Goal: Navigation & Orientation: Find specific page/section

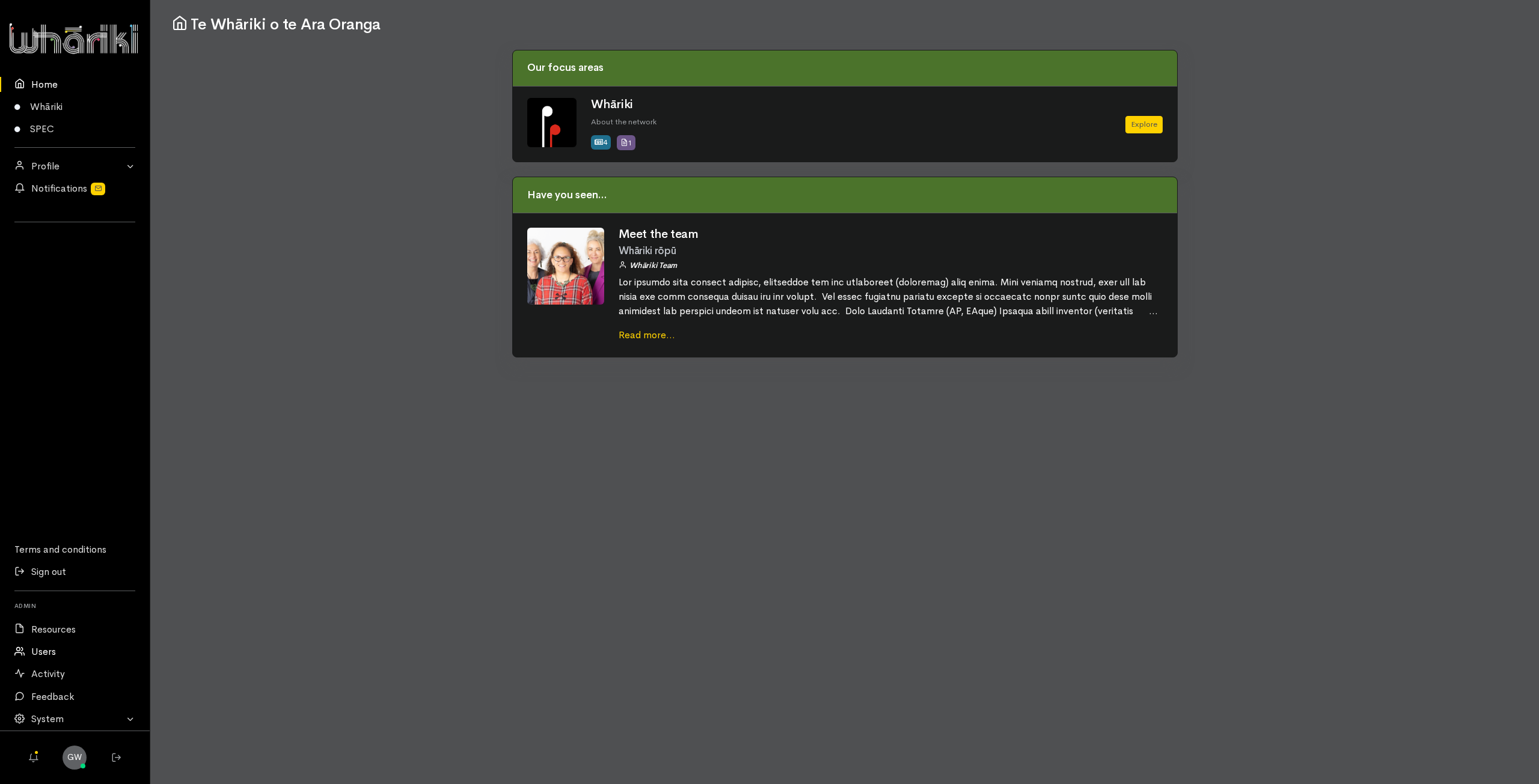
click at [33, 656] on link "Users" at bounding box center [75, 651] width 150 height 22
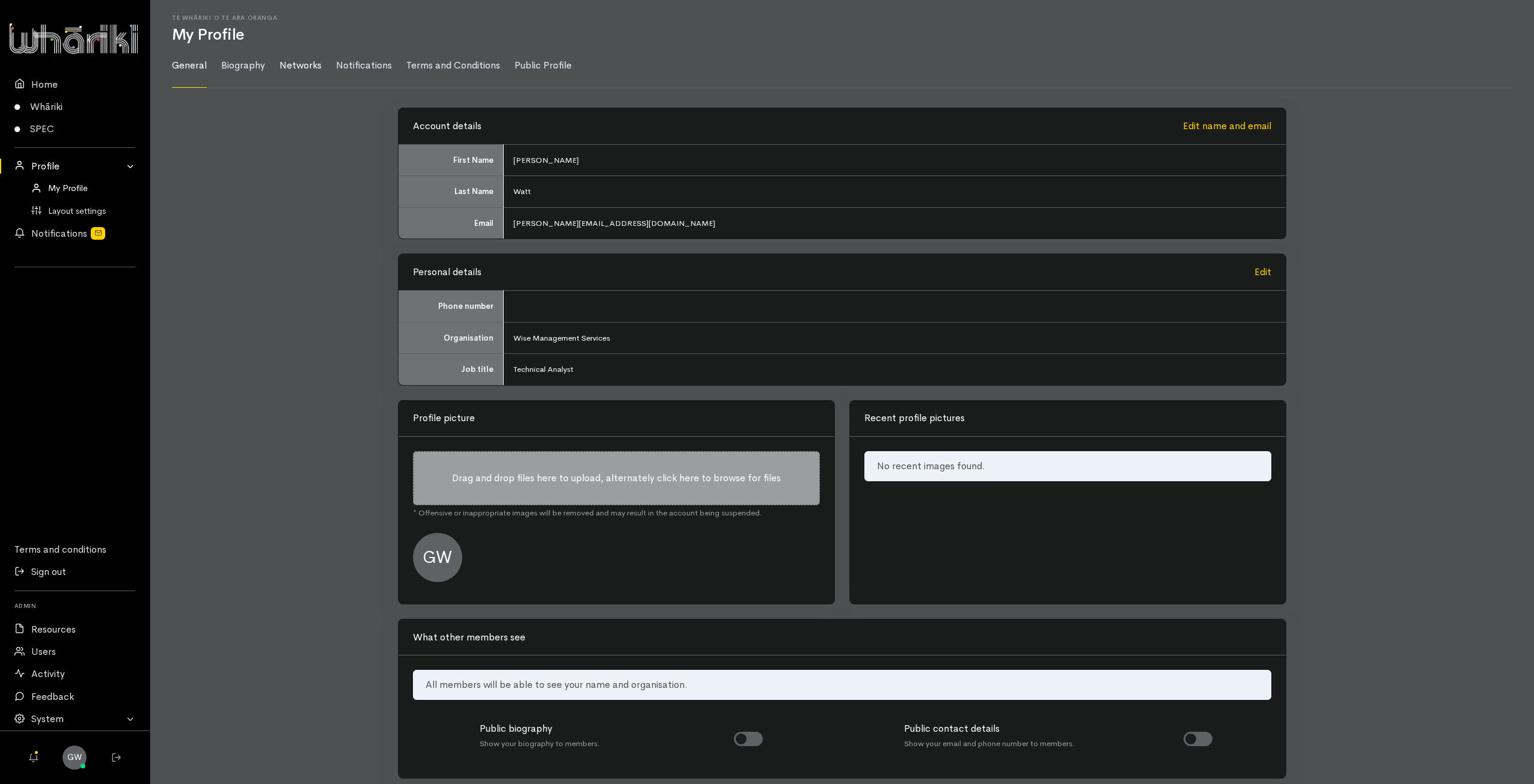
click at [297, 70] on link "Networks" at bounding box center [300, 66] width 42 height 44
